Goal: Find specific page/section: Find specific page/section

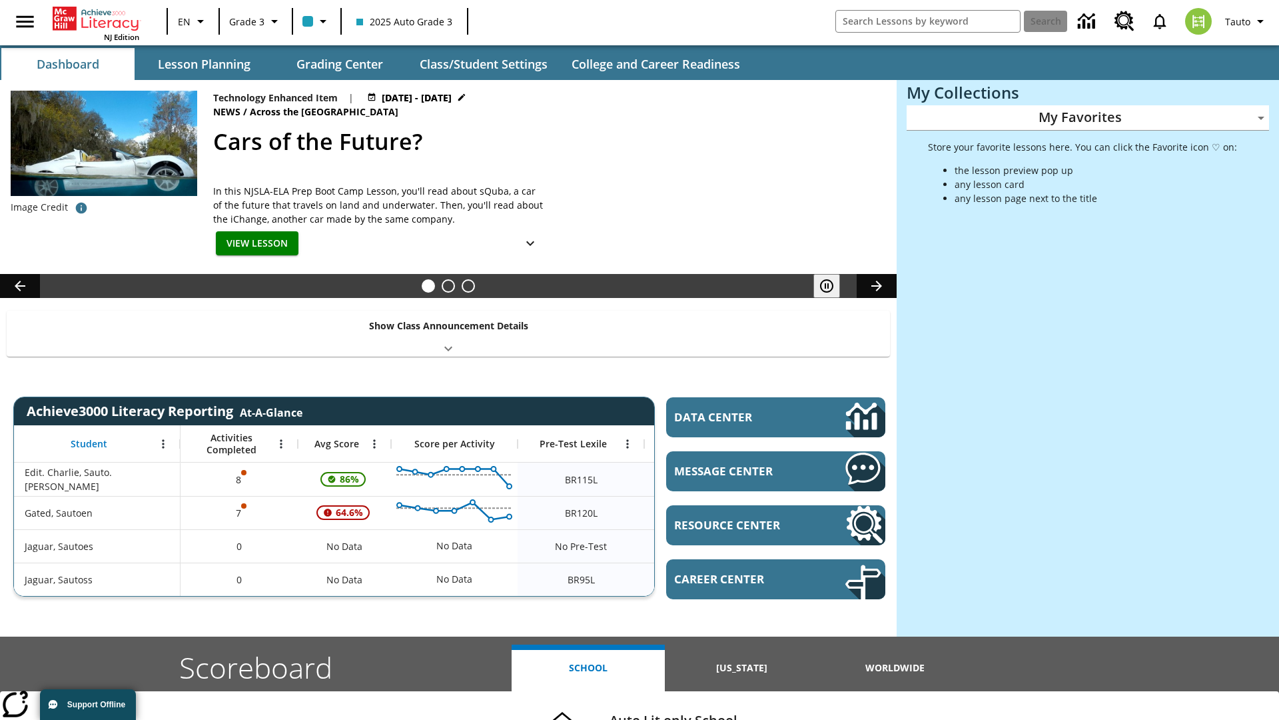
click at [1088, 117] on body "Skip to main content NJ Edition EN Grade 3 2025 Auto Grade 3 Search Tauto Dashb…" at bounding box center [639, 531] width 1279 height 1062
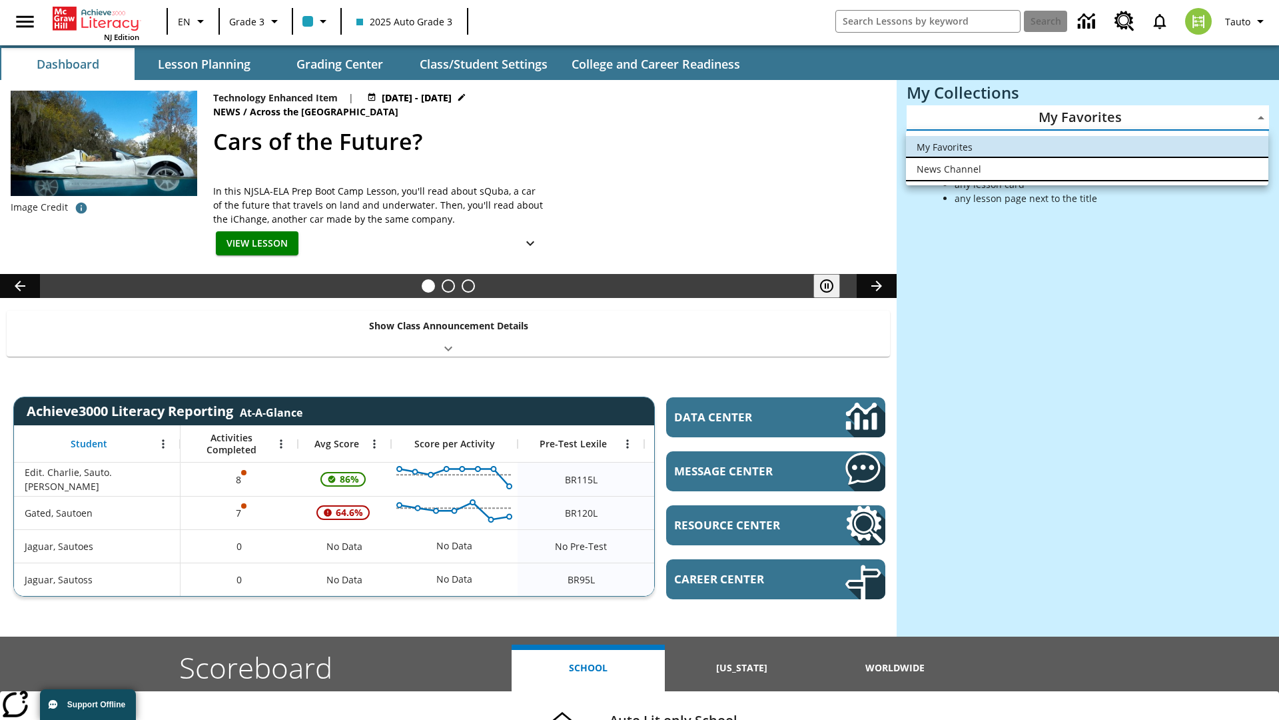
click at [1087, 169] on li "News Channel" at bounding box center [1087, 169] width 362 height 22
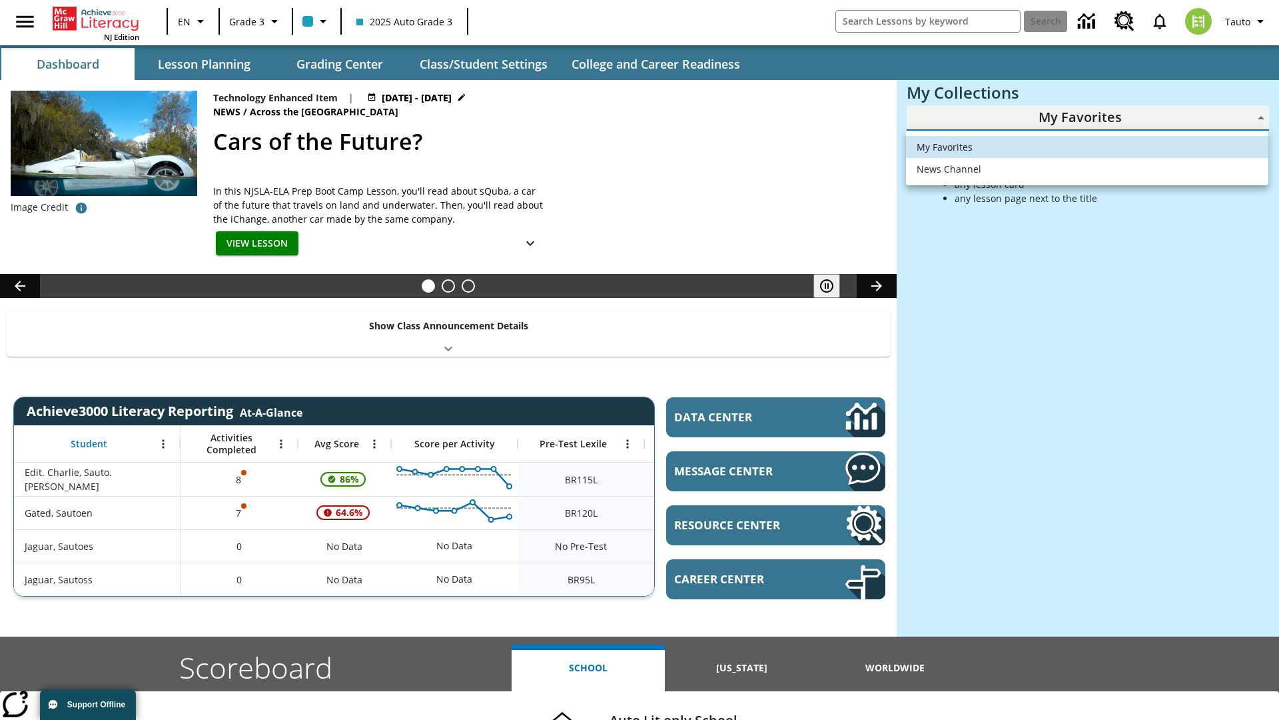
type input "120"
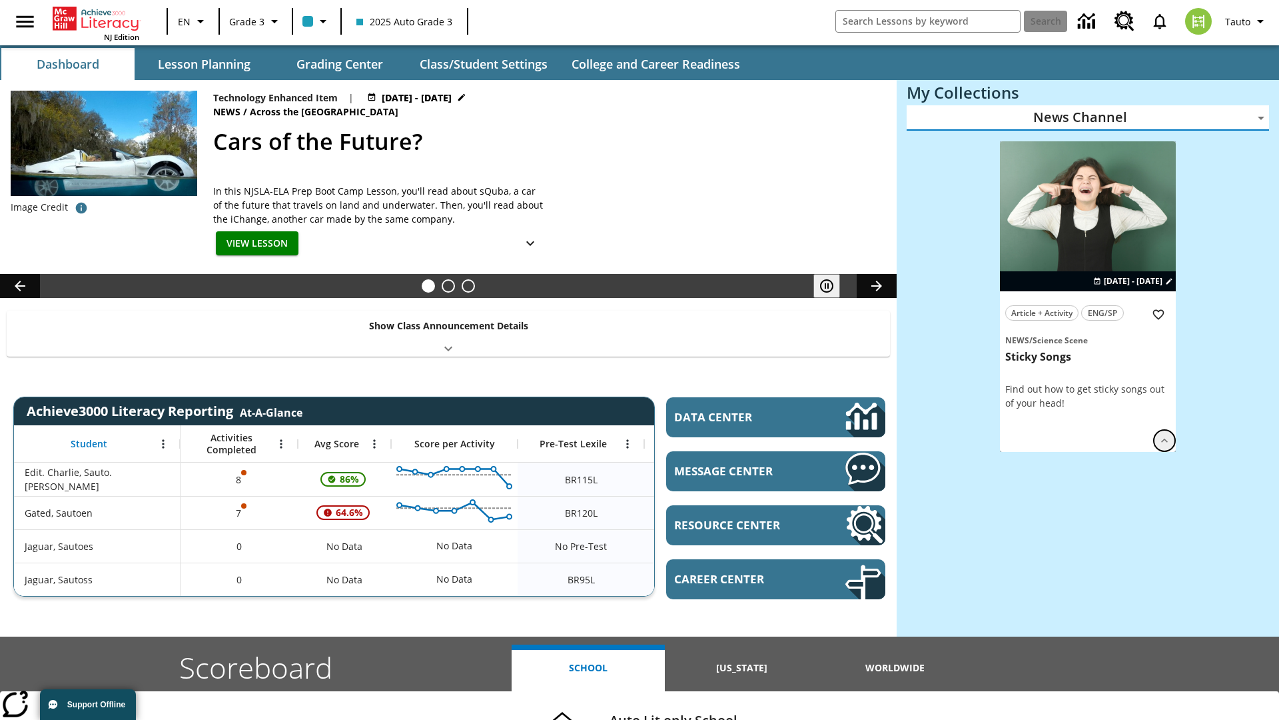
click at [1165, 434] on icon "Show Details" at bounding box center [1164, 440] width 13 height 13
